Goal: Use online tool/utility: Utilize a website feature to perform a specific function

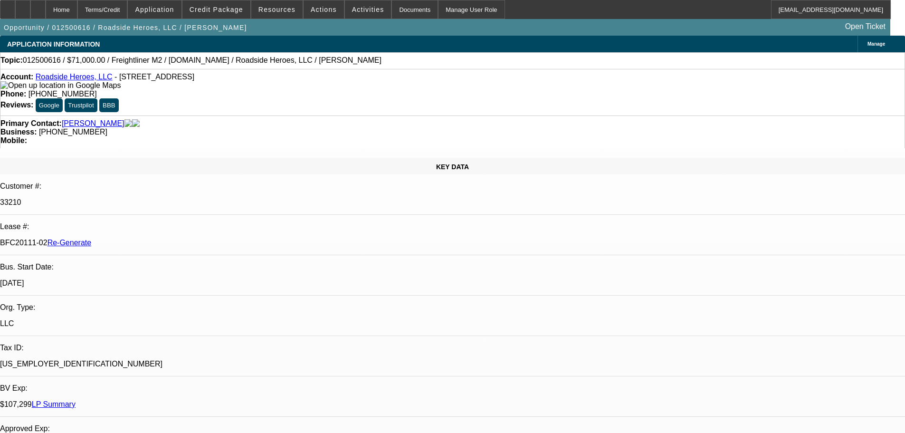
select select "0"
select select "2"
select select "0"
select select "6"
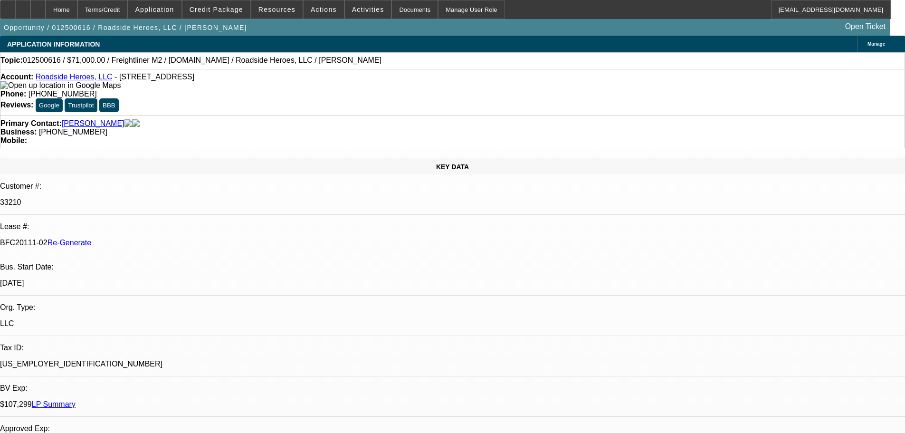
select select "0"
select select "2"
select select "0"
select select "6"
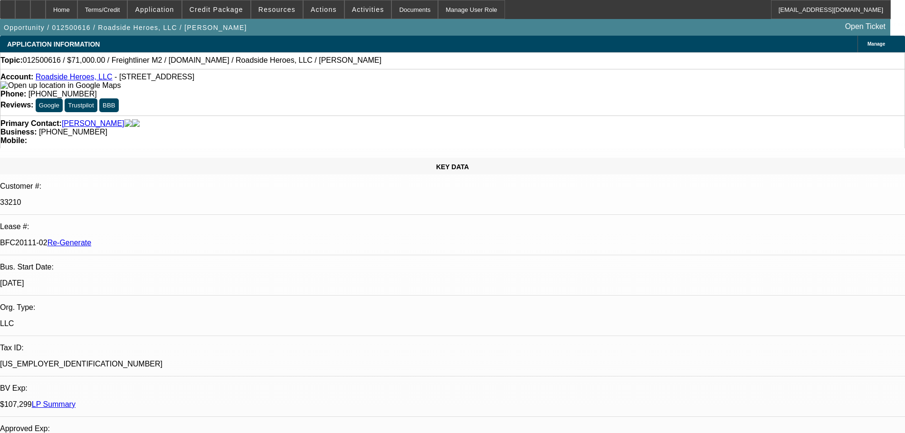
select select "0.1"
select select "2"
select select "0"
select select "6"
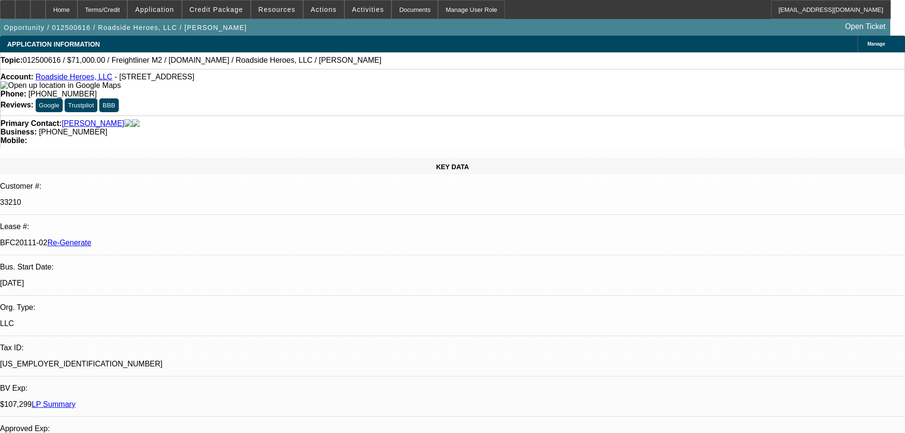
select select "0"
select select "2"
select select "0"
select select "6"
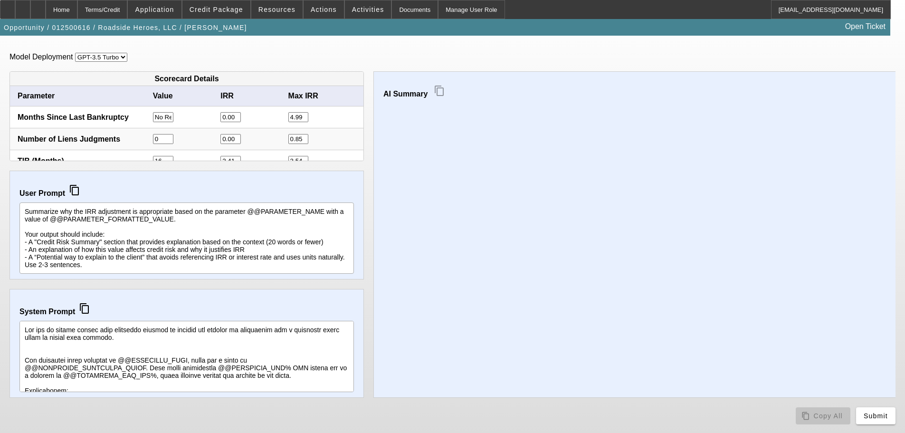
click at [113, 59] on select "GPT-3.5 Turbo GPT-4o" at bounding box center [101, 57] width 52 height 9
click at [112, 59] on select "GPT-3.5 Turbo GPT-4o" at bounding box center [101, 57] width 52 height 9
select select "2"
click at [75, 53] on select "GPT-3.5 Turbo GPT-4o" at bounding box center [101, 57] width 52 height 9
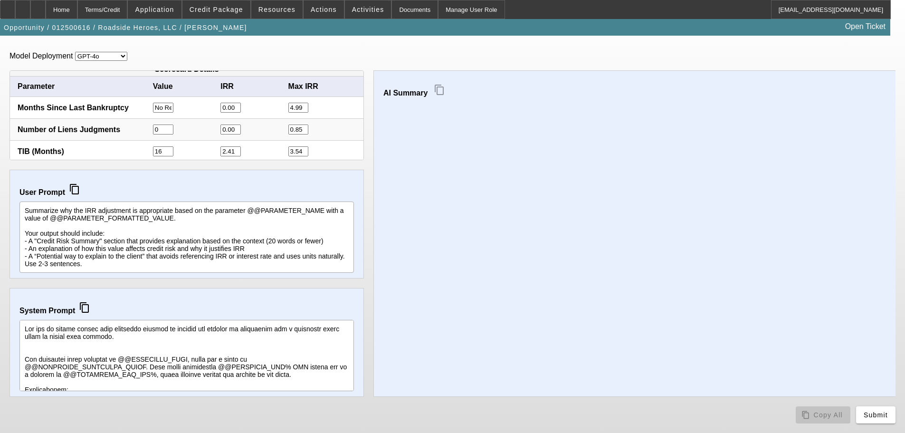
scroll to position [11, 0]
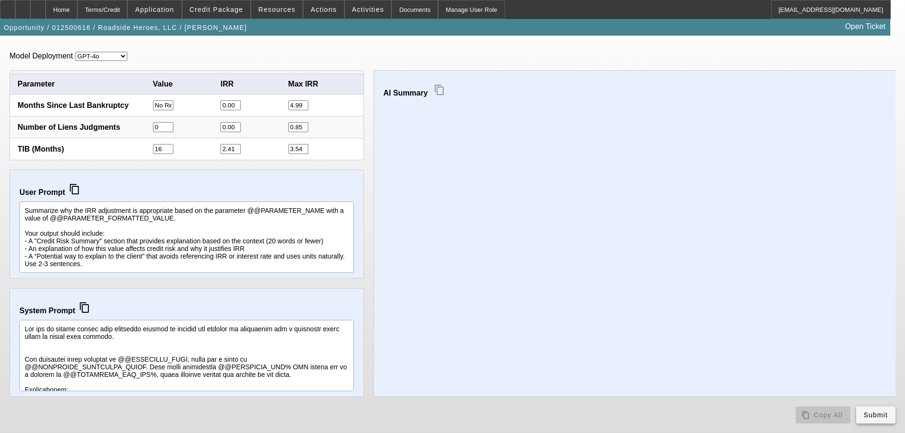
click at [868, 416] on span "Submit" at bounding box center [875, 415] width 24 height 8
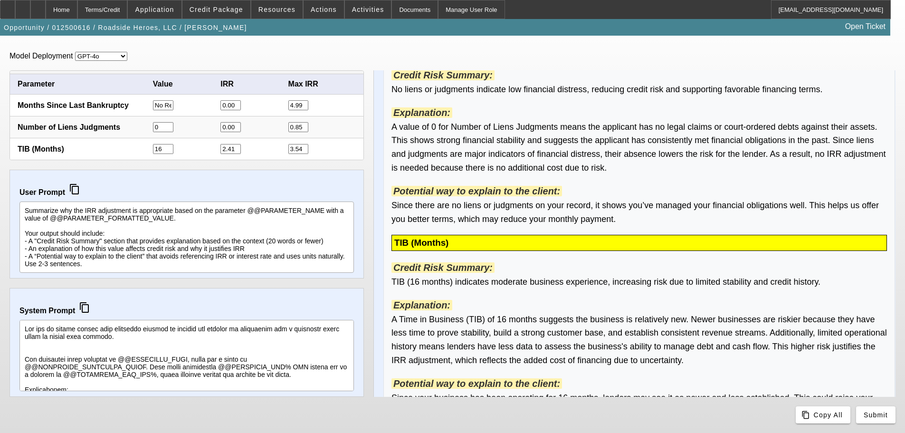
scroll to position [439, 0]
